Goal: Check status: Check status

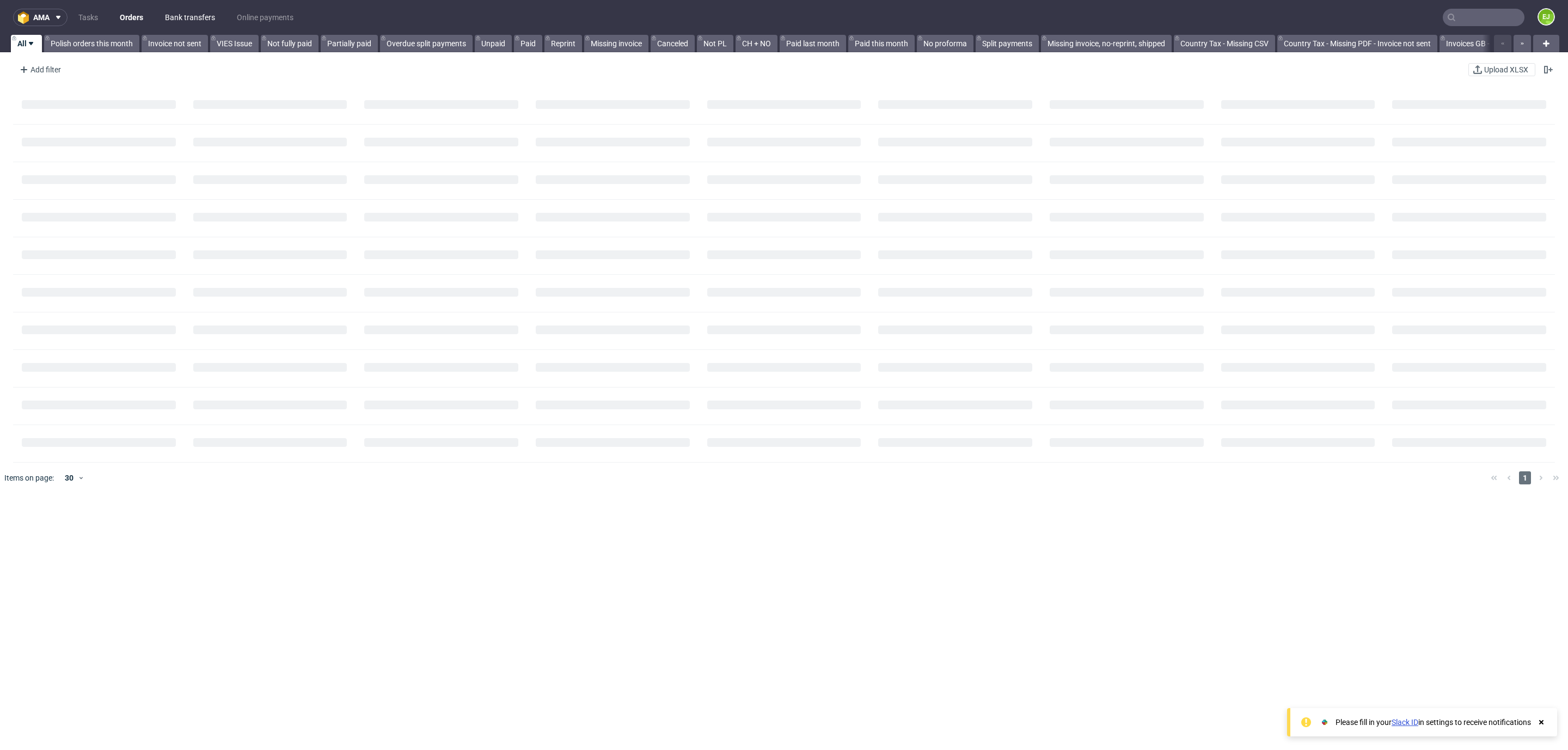
click at [183, 23] on link "Bank transfers" at bounding box center [189, 17] width 63 height 18
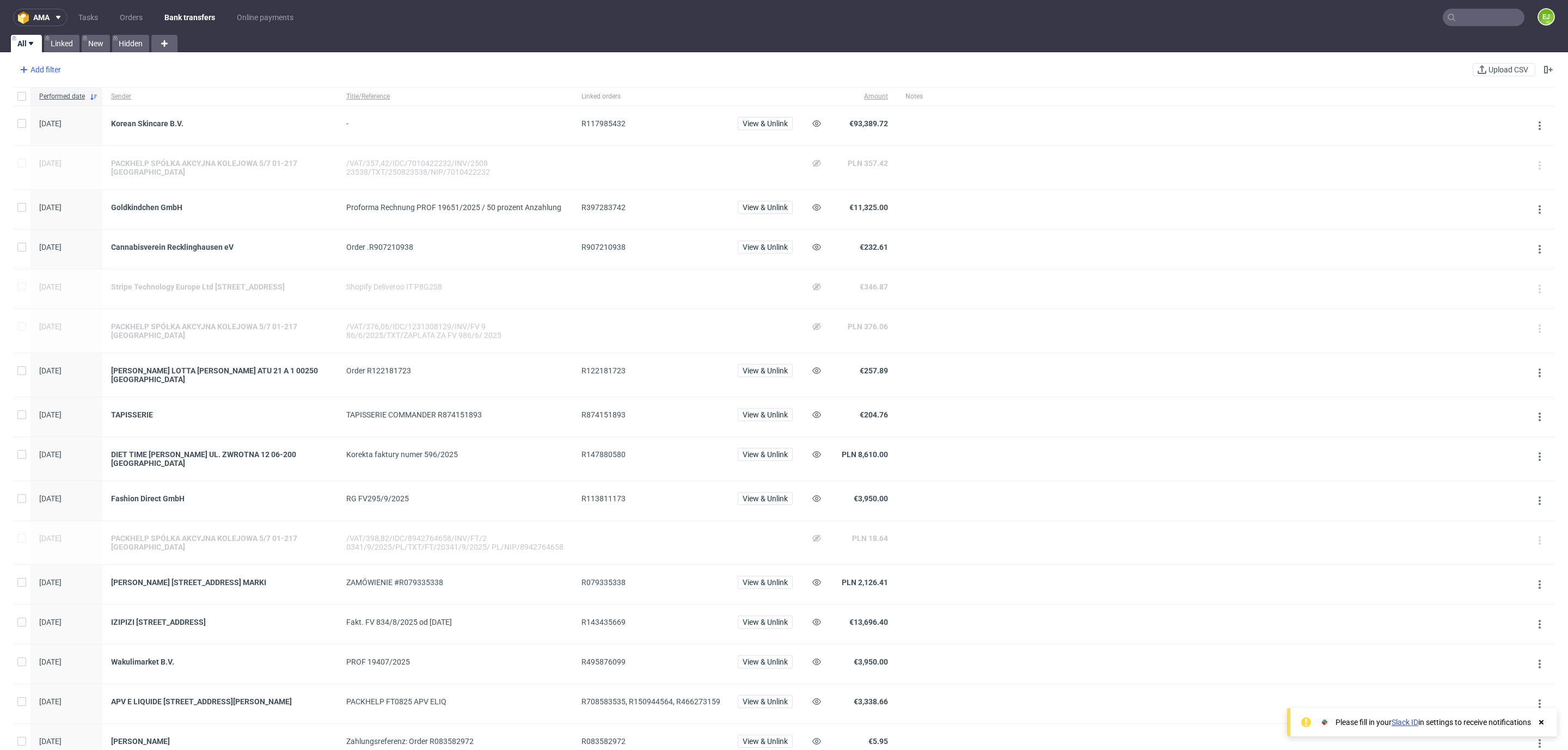
click at [53, 71] on div "Add filter" at bounding box center [40, 69] width 48 height 18
click at [66, 237] on span "Transaction date" at bounding box center [54, 235] width 68 height 16
click at [53, 121] on div "17/09/2025" at bounding box center [85, 118] width 130 height 18
click at [35, 117] on div "17/09/2025" at bounding box center [85, 118] width 130 height 18
drag, startPoint x: 35, startPoint y: 117, endPoint x: 67, endPoint y: 93, distance: 40.0
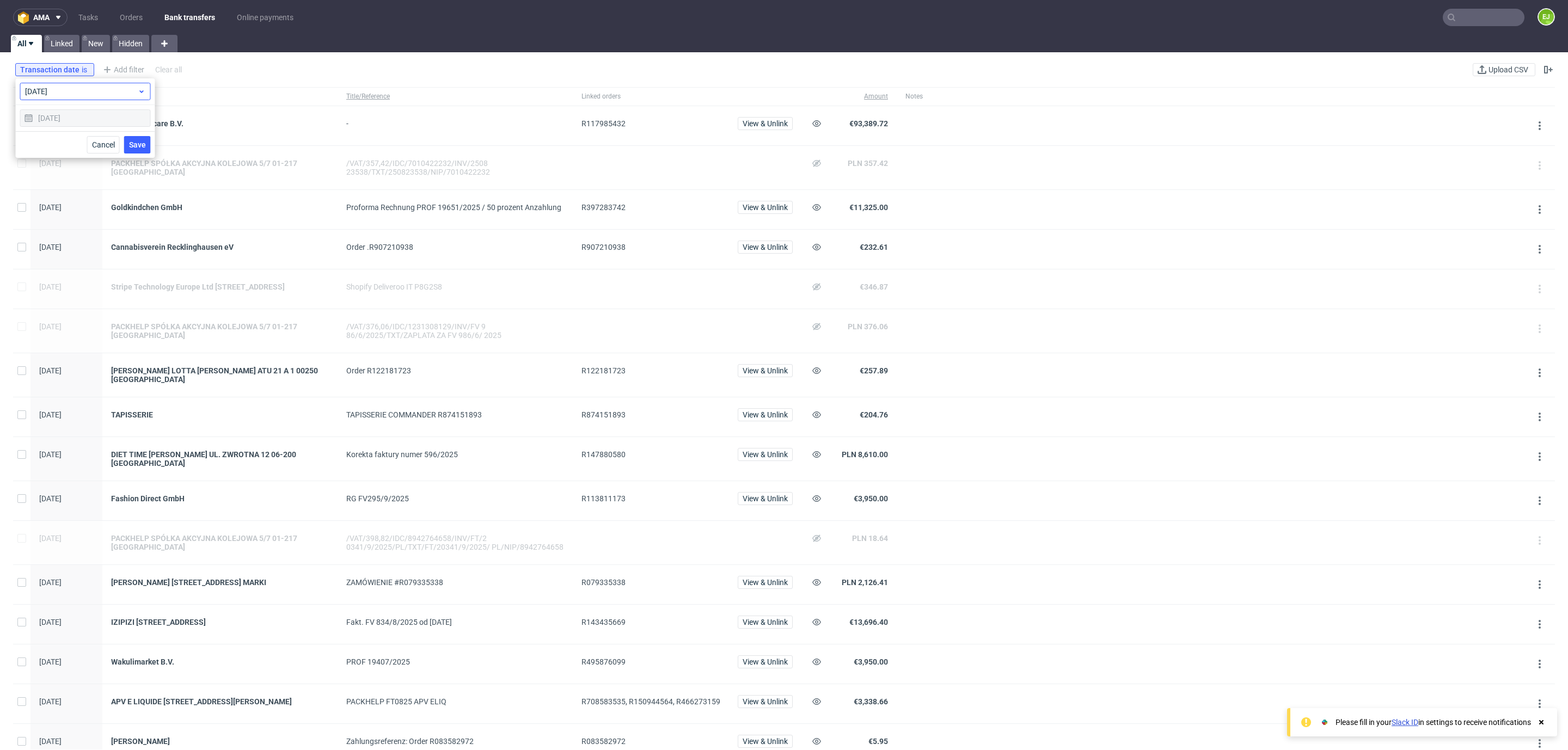
click at [67, 93] on div "today 17/09/2025 Cancel Save" at bounding box center [85, 118] width 139 height 80
click at [67, 93] on span "today" at bounding box center [82, 91] width 113 height 11
click at [84, 233] on label "last month" at bounding box center [85, 234] width 122 height 19
click at [69, 117] on div "01/08/2025 - 31/08/2025" at bounding box center [85, 118] width 130 height 18
click at [91, 91] on span "last month" at bounding box center [82, 91] width 113 height 11
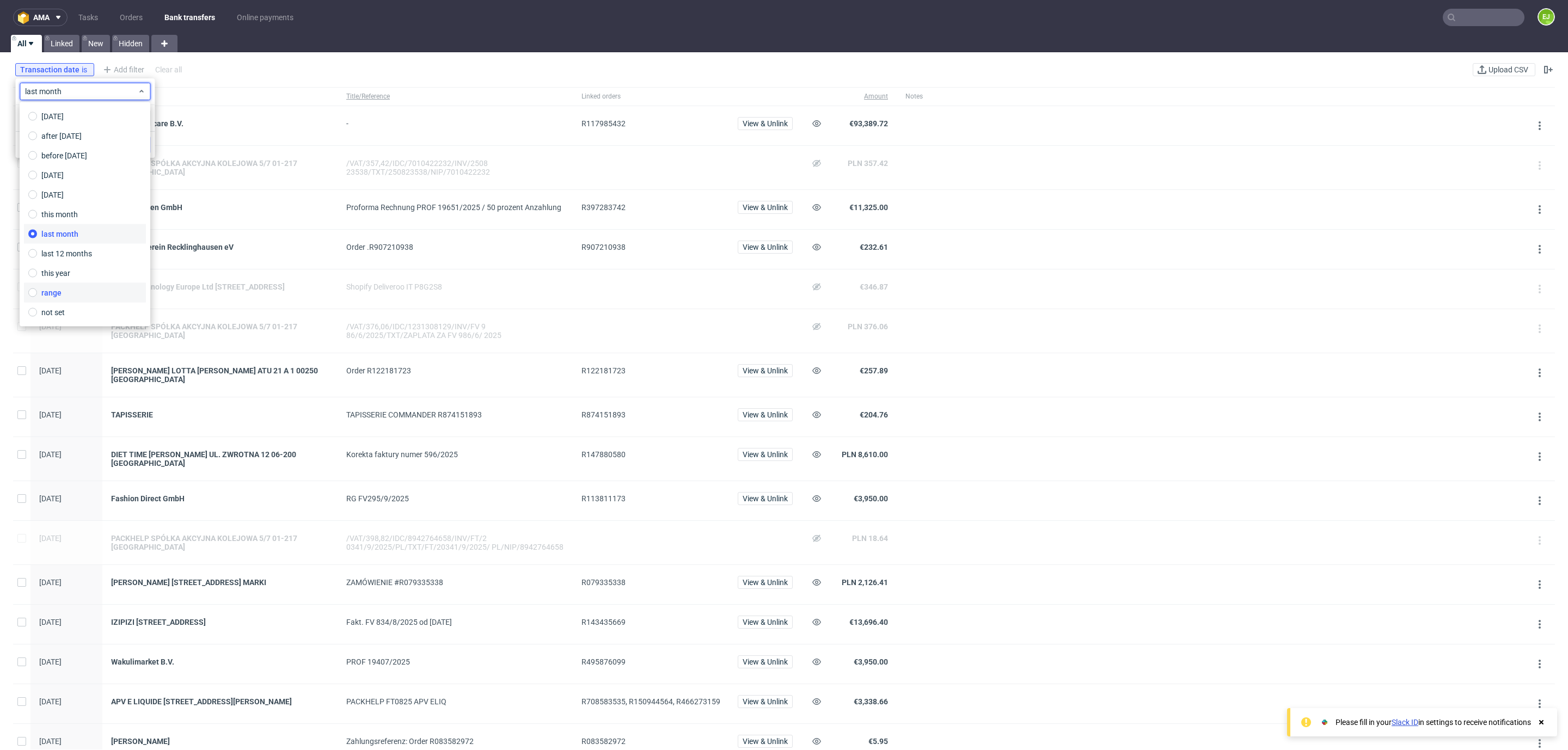
click at [70, 296] on label "range" at bounding box center [85, 293] width 122 height 19
click at [69, 115] on input "01/08/2025 - 31/08/2025" at bounding box center [85, 118] width 130 height 18
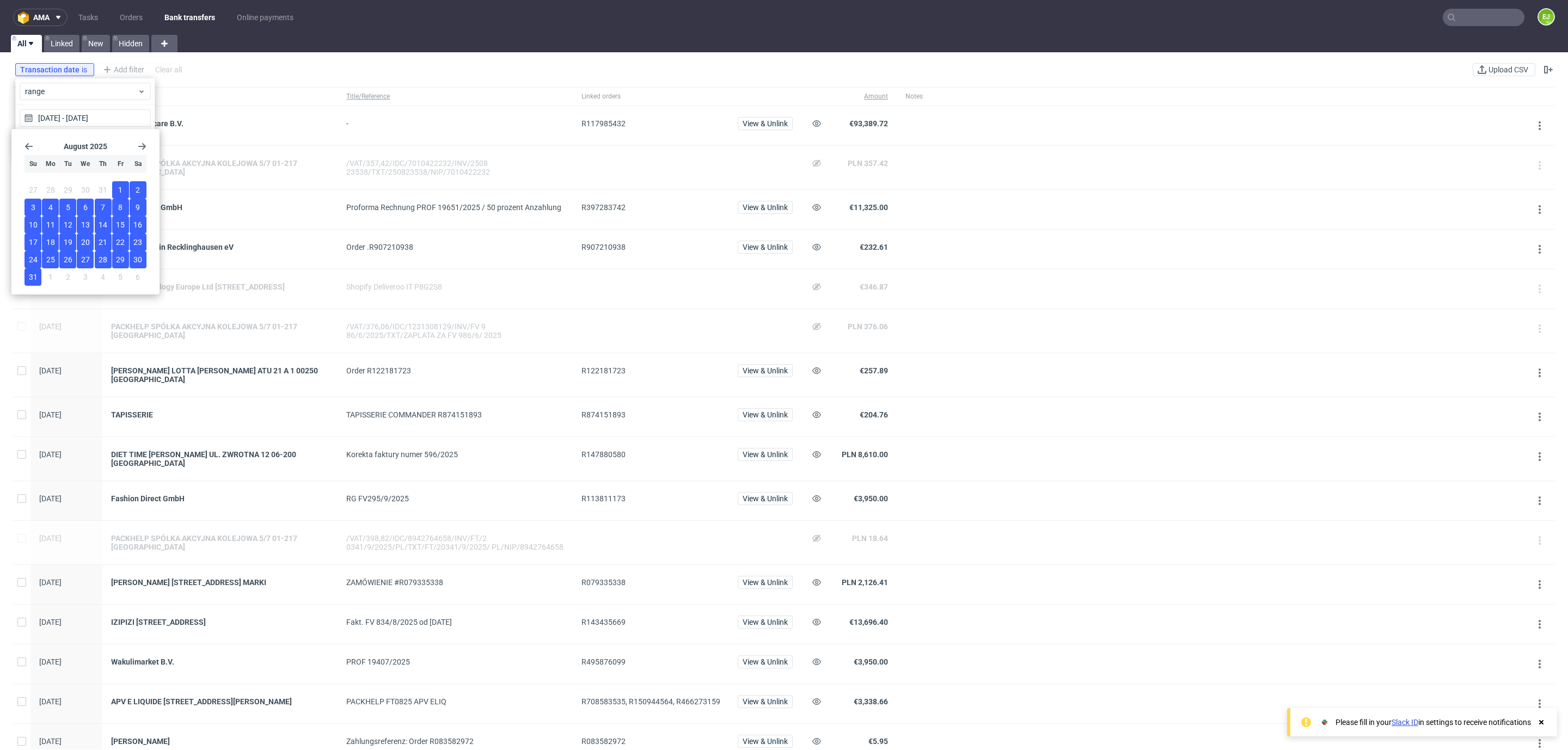
click at [121, 242] on span "22" at bounding box center [120, 242] width 8 height 11
type input "22/08/2025 - 22/08/2025"
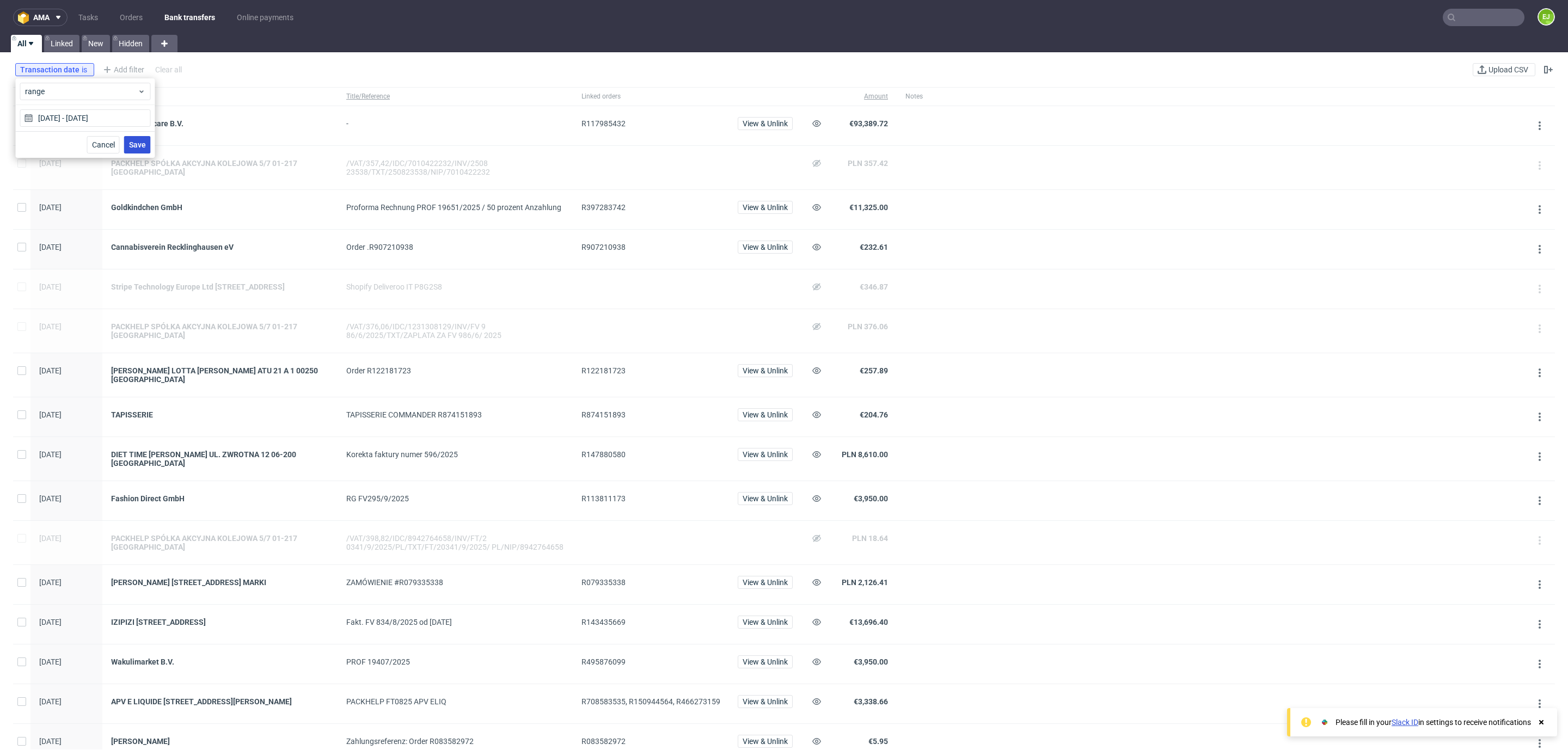
click at [141, 144] on span "Save" at bounding box center [137, 145] width 17 height 8
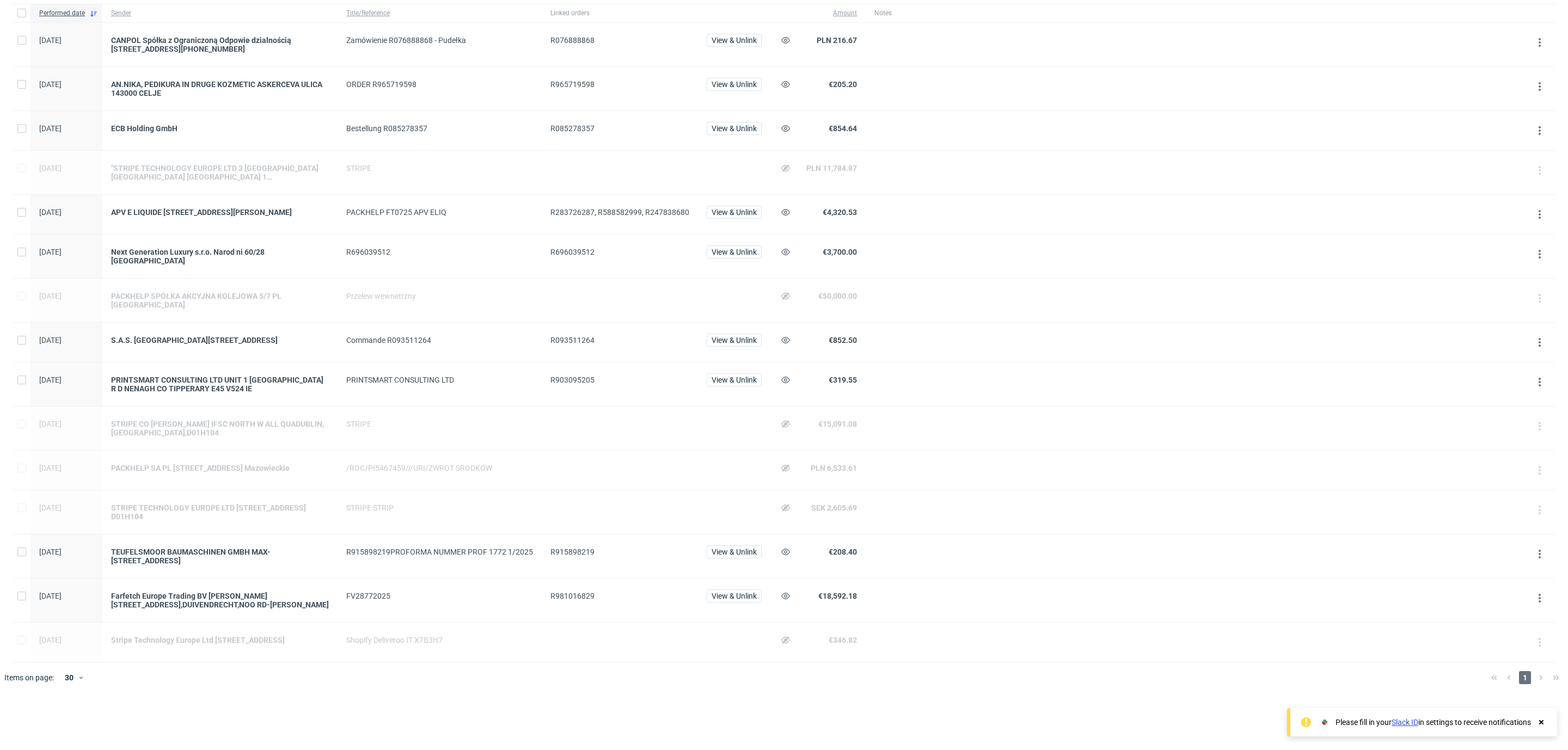
scroll to position [116, 0]
click at [193, 465] on div "PACKHELP SA PL Kolejowa 5/7 01-217 Warszawa Mazowieckie" at bounding box center [220, 467] width 218 height 8
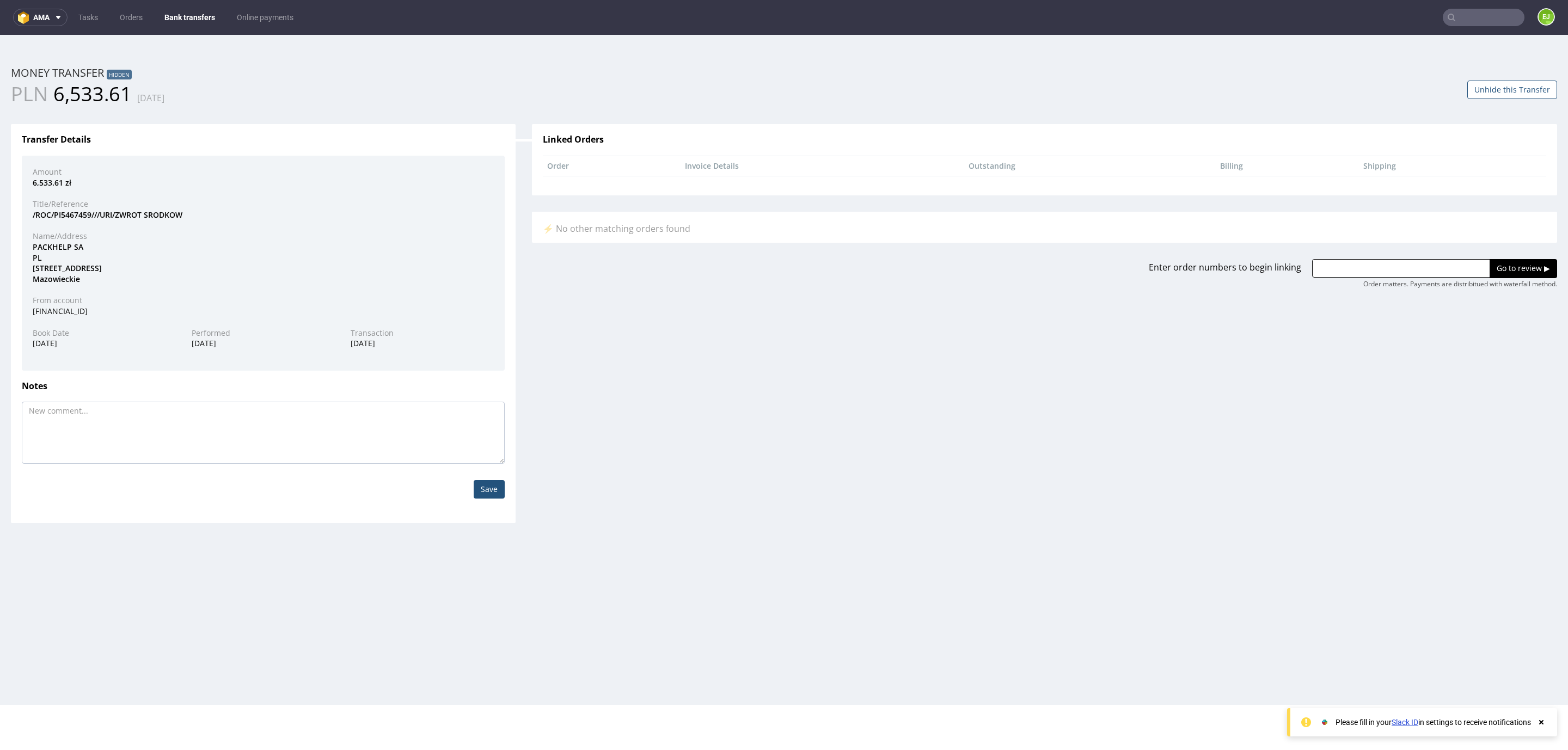
click at [70, 214] on div "/ROC/PI5467459///URI/ZWROT SRODKOW" at bounding box center [263, 215] width 477 height 11
copy div "PI5467459"
drag, startPoint x: 31, startPoint y: 183, endPoint x: 64, endPoint y: 186, distance: 33.1
click at [64, 186] on div "6,533.61 zł" at bounding box center [263, 183] width 477 height 11
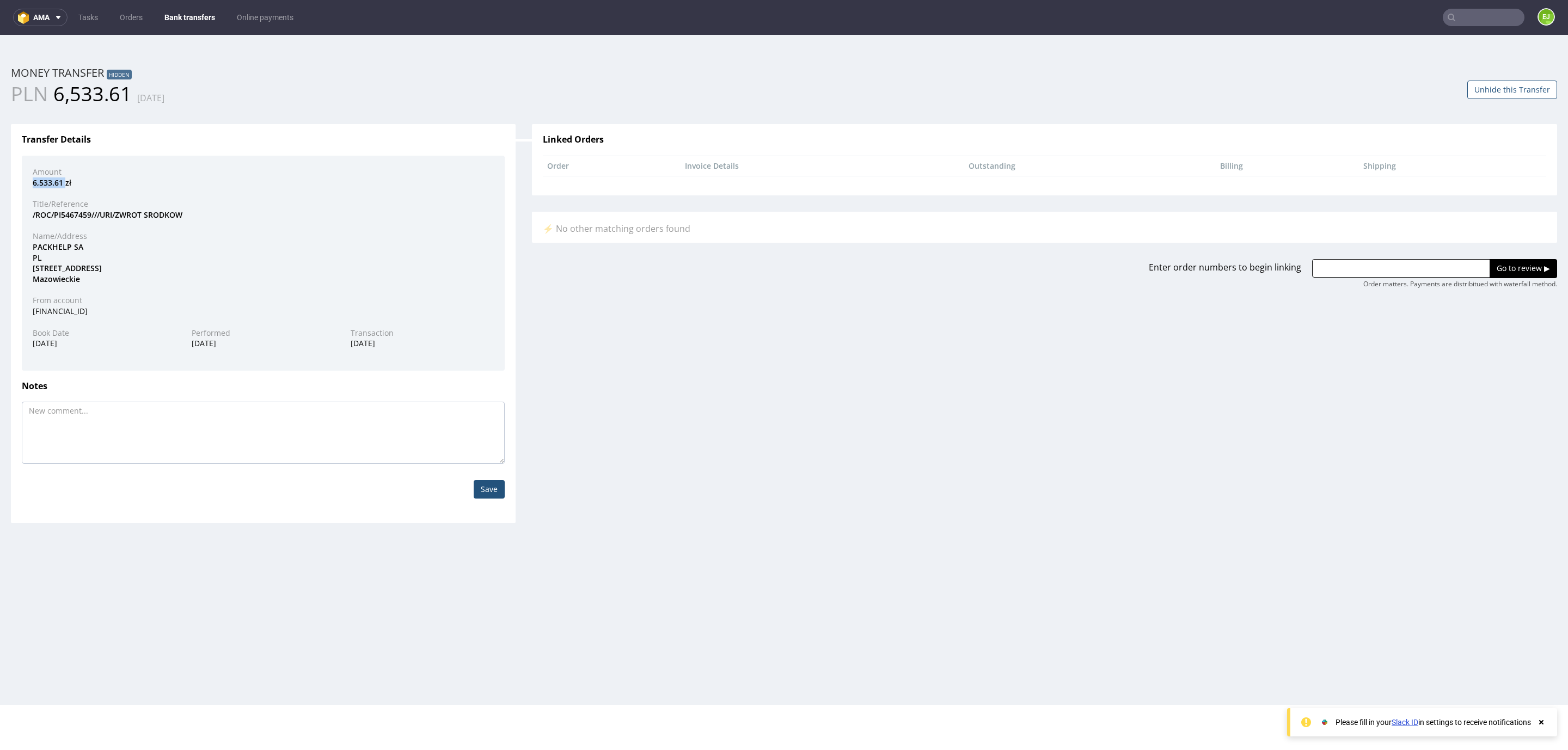
copy div "6,533.61"
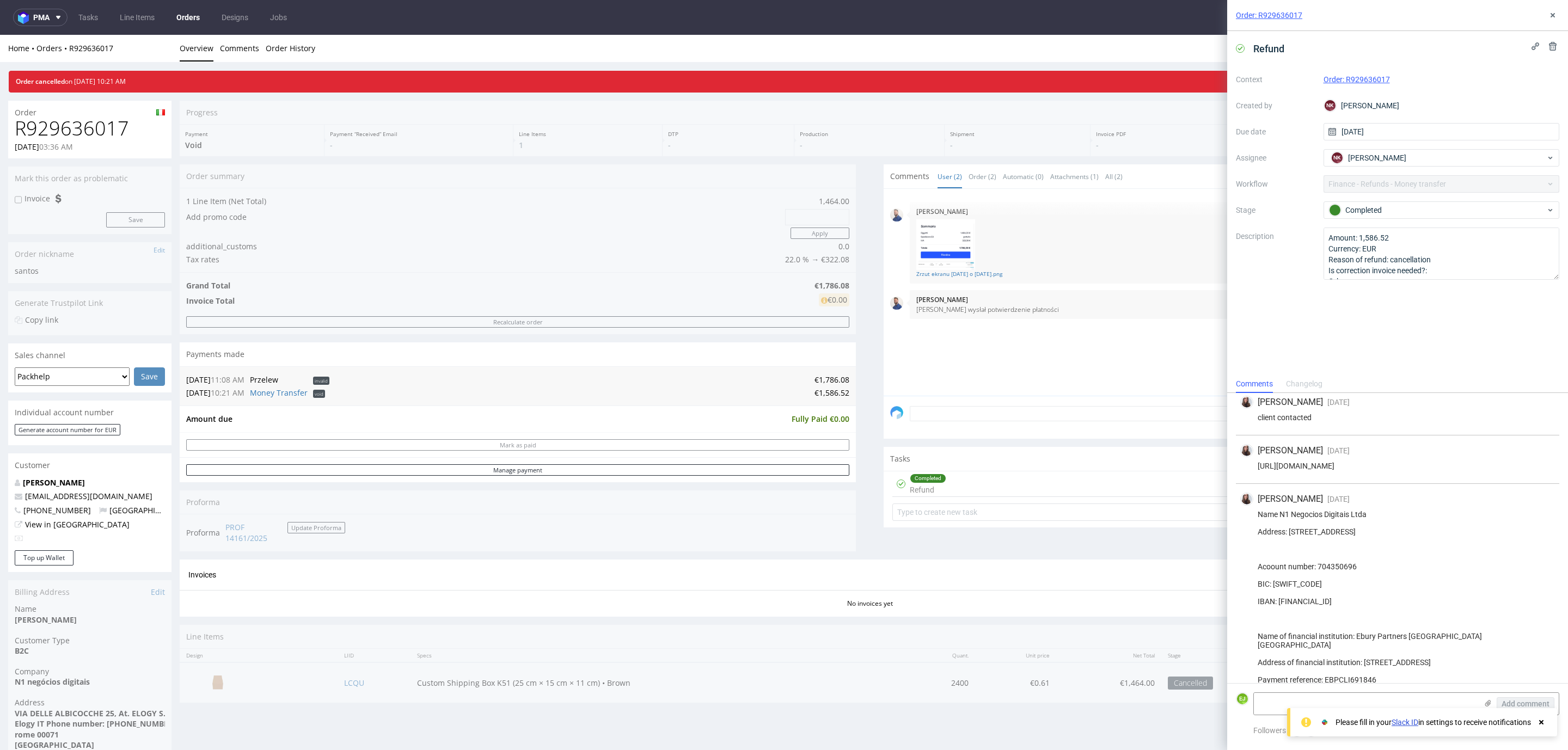
scroll to position [283, 0]
